Goal: Transaction & Acquisition: Purchase product/service

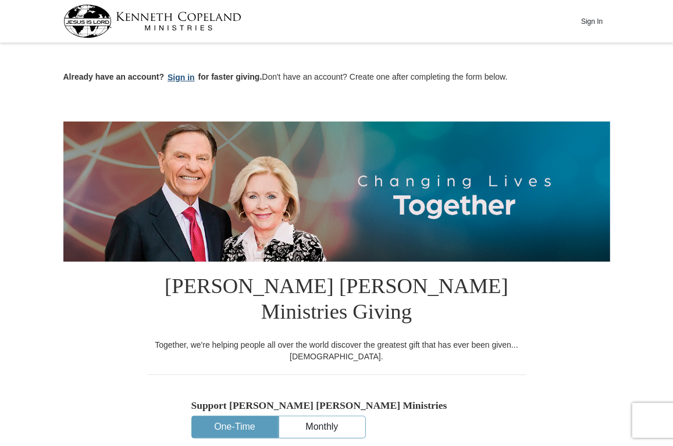
click at [175, 76] on button "Sign in" at bounding box center [181, 77] width 34 height 13
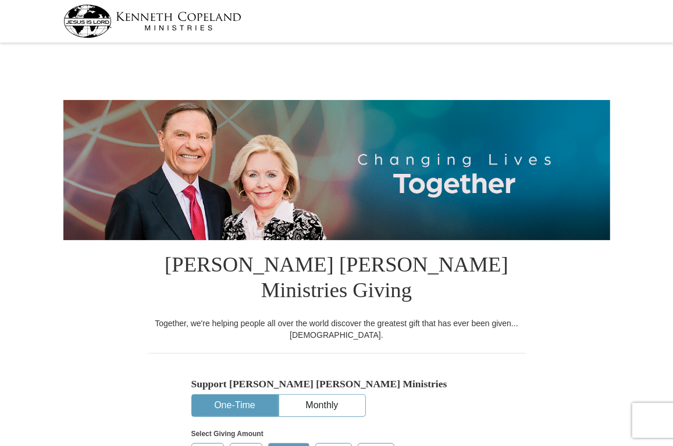
select select "OK"
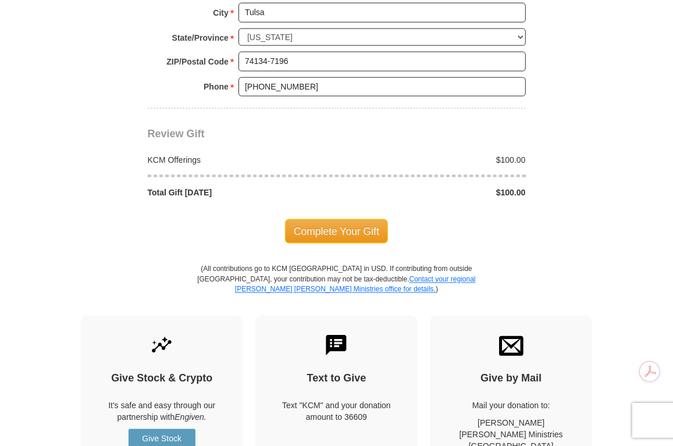
scroll to position [990, 0]
click at [345, 219] on span "Complete Your Gift" at bounding box center [336, 231] width 103 height 24
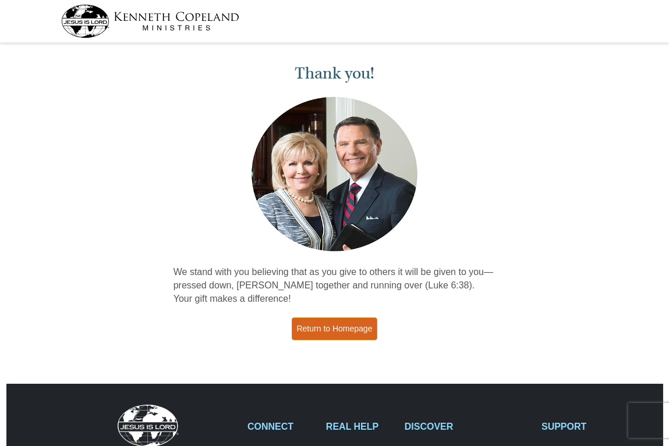
click at [326, 325] on link "Return to Homepage" at bounding box center [335, 329] width 86 height 23
